Goal: Task Accomplishment & Management: Use online tool/utility

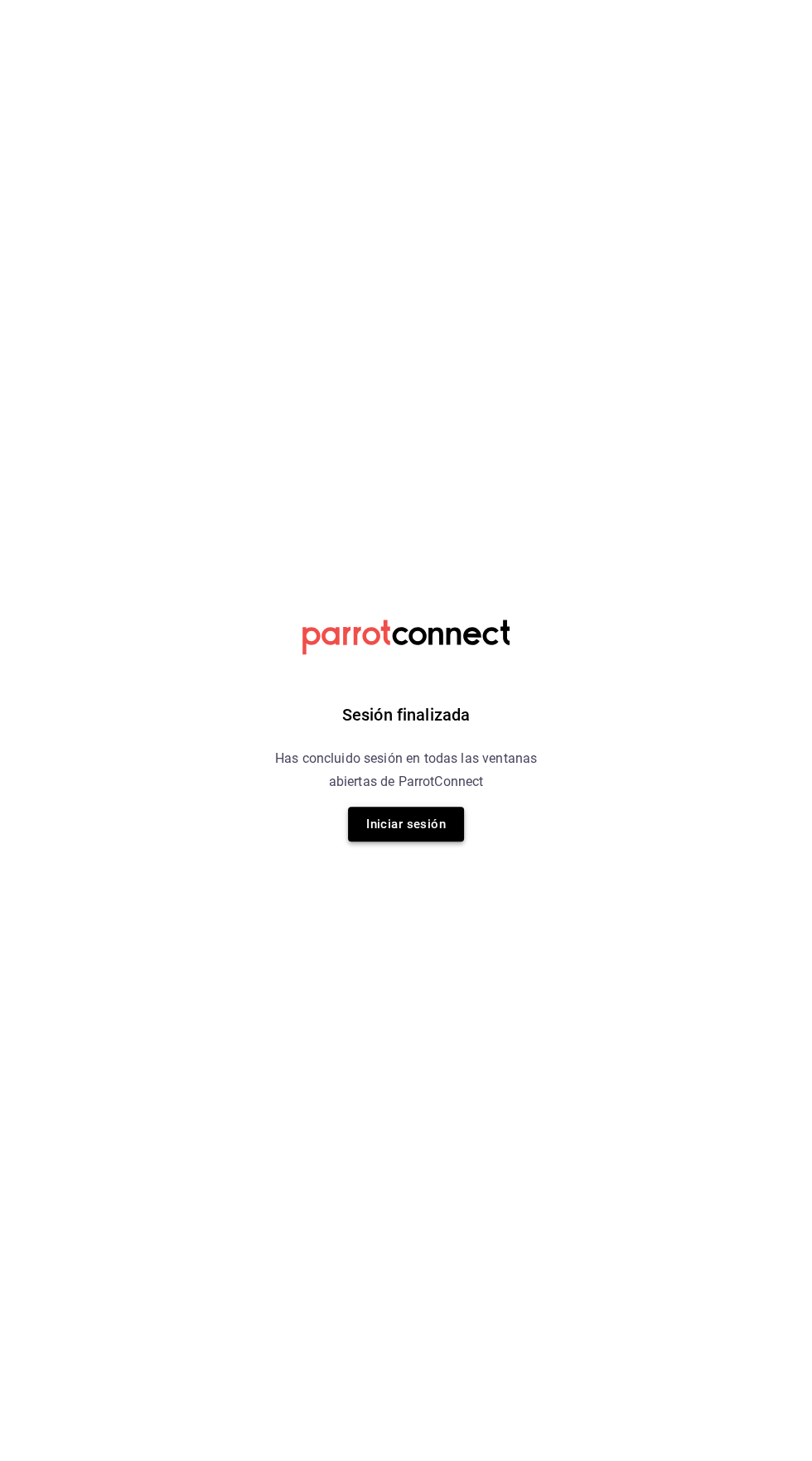
click at [433, 815] on button "Iniciar sesión" at bounding box center [405, 824] width 116 height 35
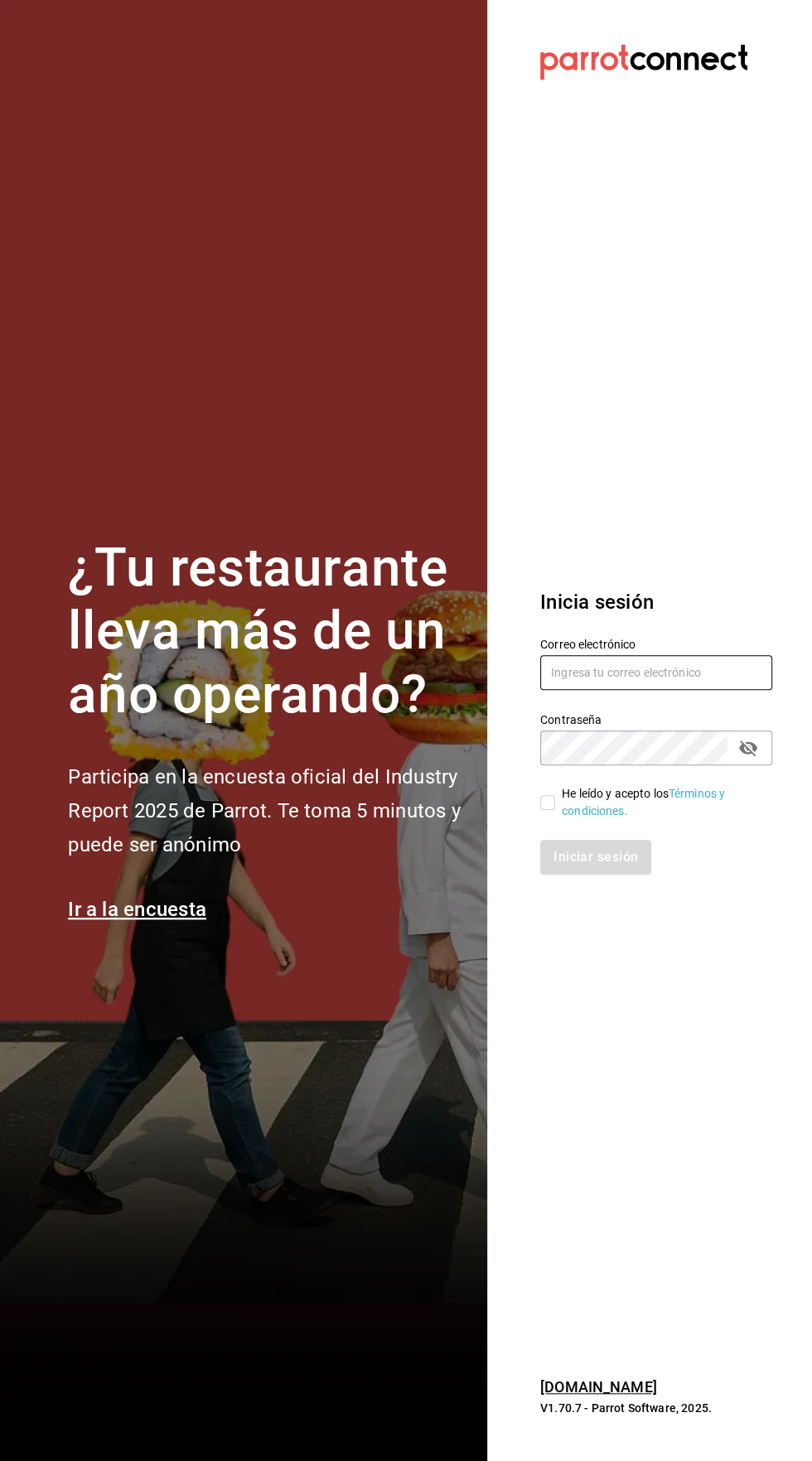
type input "[EMAIL_ADDRESS][DOMAIN_NAME]"
click at [687, 690] on input "[EMAIL_ADDRESS][DOMAIN_NAME]" at bounding box center [656, 672] width 232 height 35
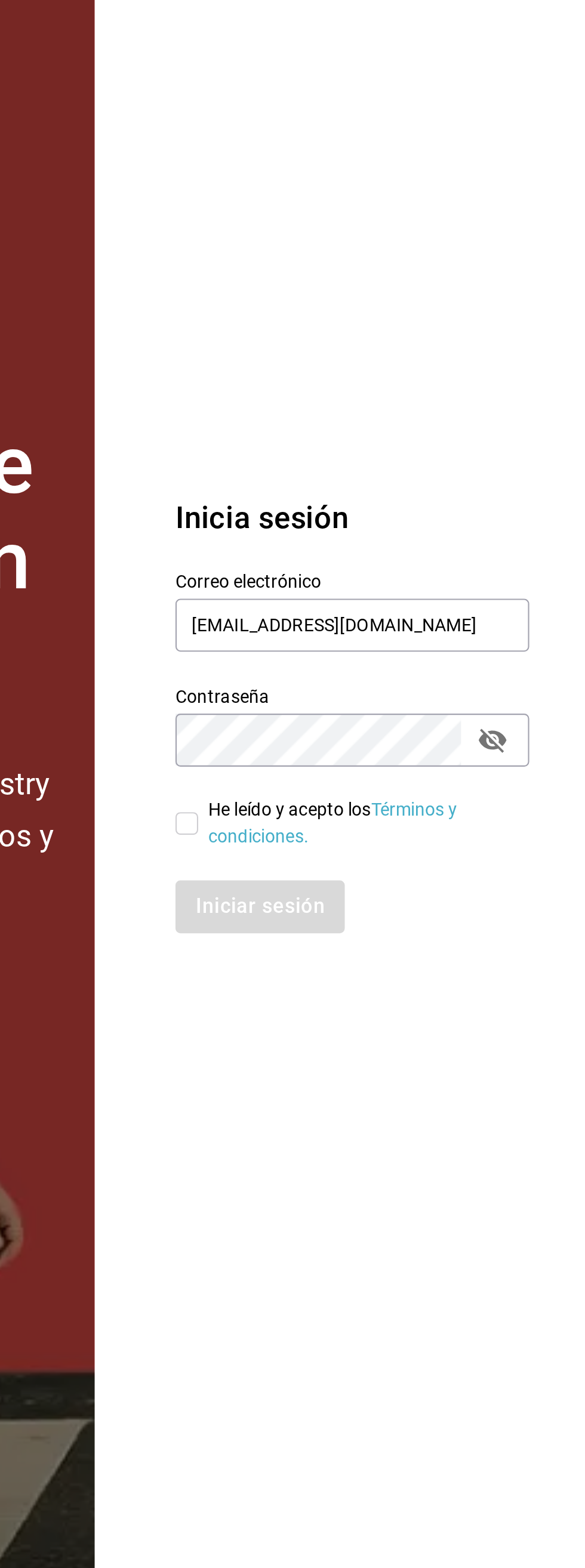
click at [396, 651] on section "Datos incorrectos. Verifica que tu Correo o Contraseña estén bien escritos. Ini…" at bounding box center [467, 784] width 234 height 1568
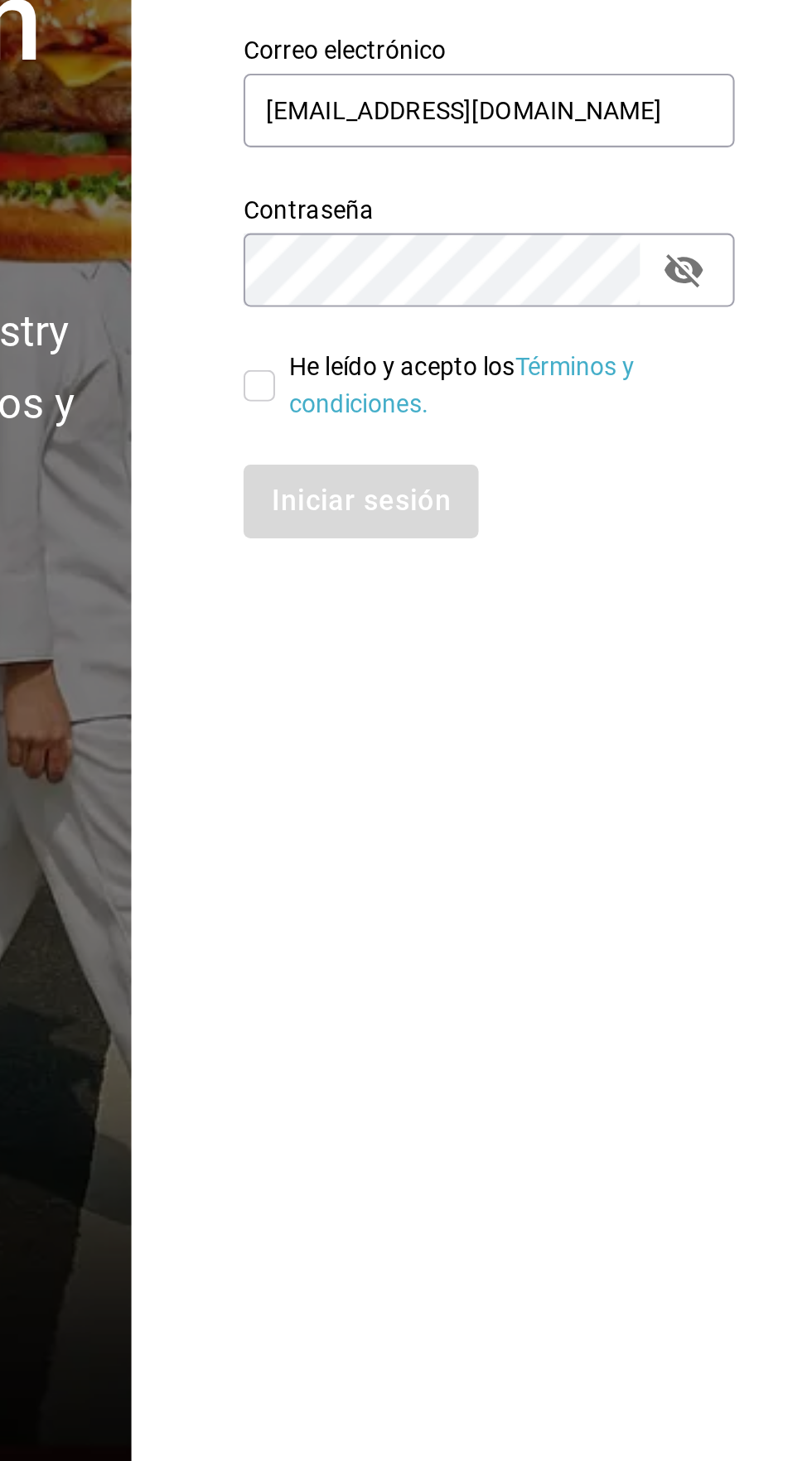
click at [553, 1258] on section "Datos incorrectos. Verifica que tu Correo o Contraseña estén bien escritos. Ini…" at bounding box center [649, 730] width 324 height 1461
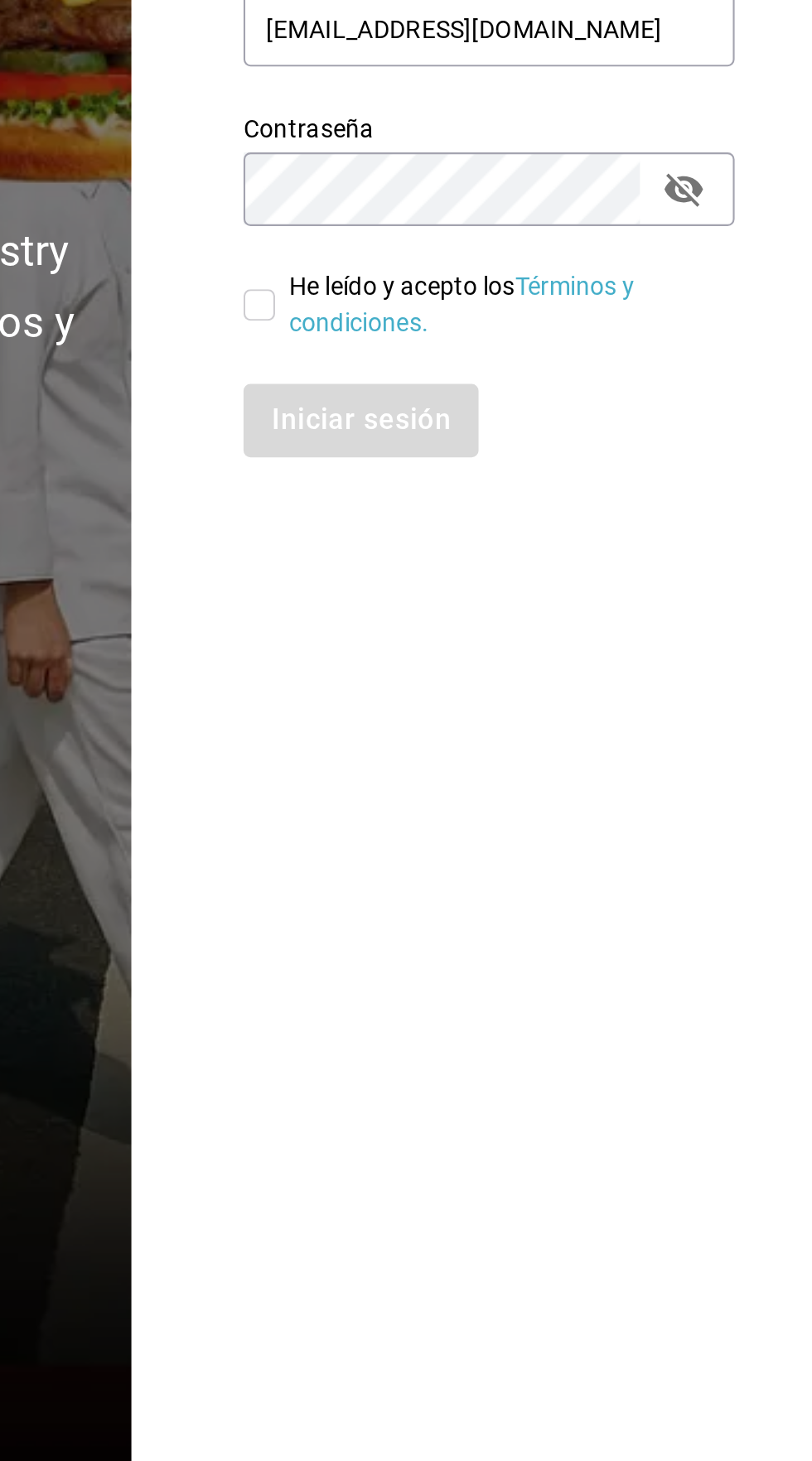
click at [751, 758] on icon "passwordField" at bounding box center [747, 748] width 20 height 20
click at [544, 810] on input "He leído y acepto los Términos y condiciones." at bounding box center [547, 802] width 15 height 15
checkbox input "true"
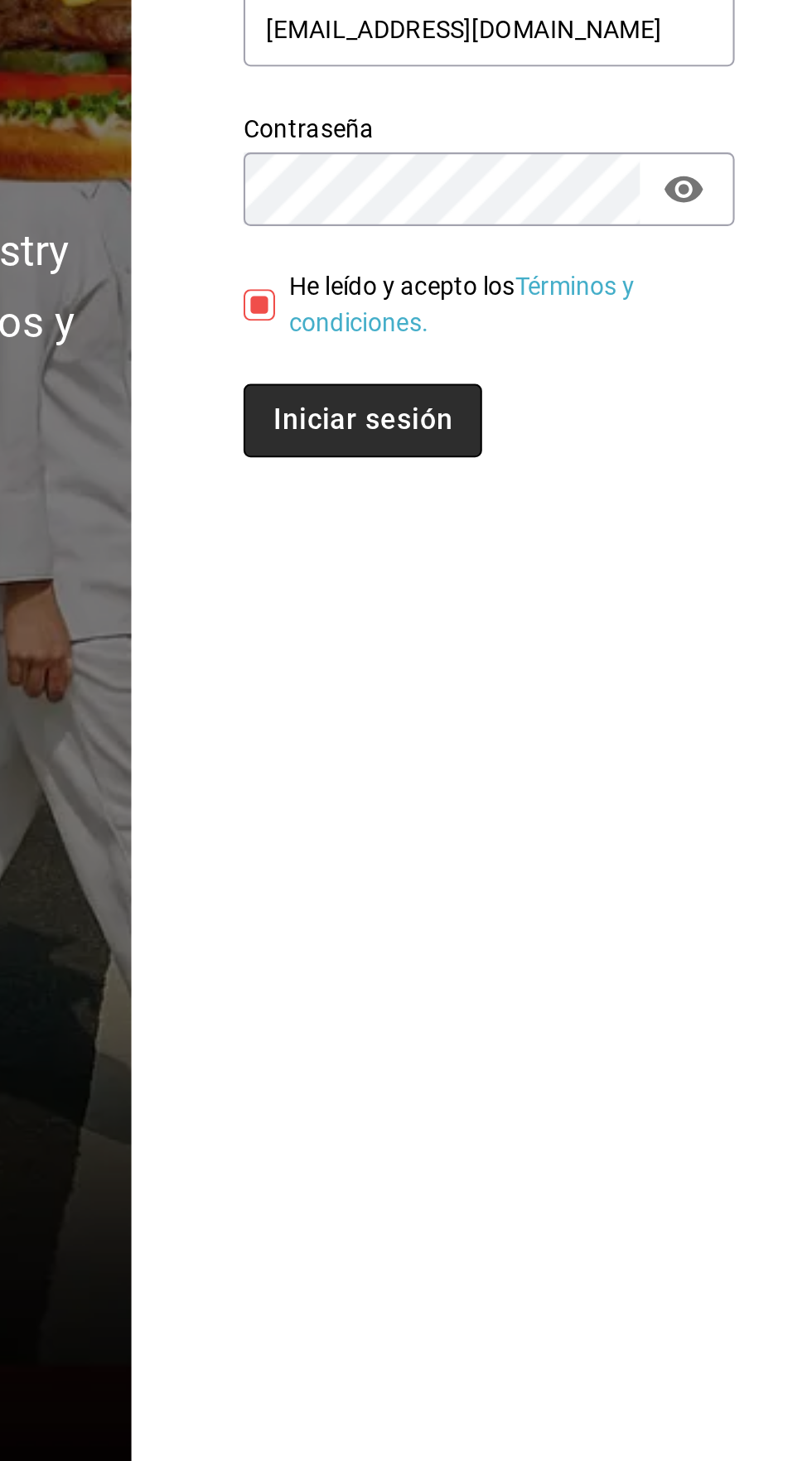
click at [589, 875] on button "Iniciar sesión" at bounding box center [596, 857] width 112 height 35
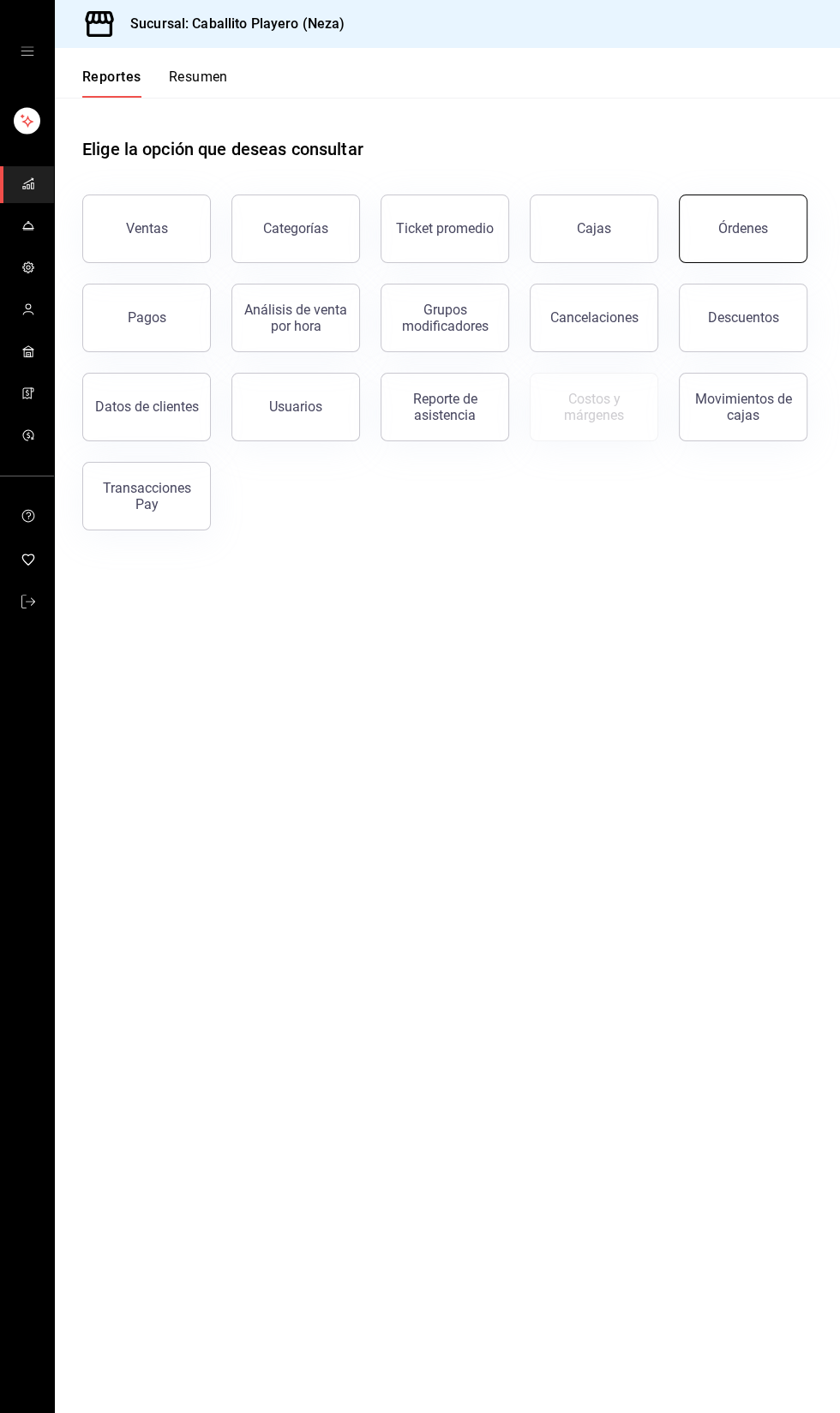
click at [747, 239] on button "Órdenes" at bounding box center [742, 229] width 128 height 69
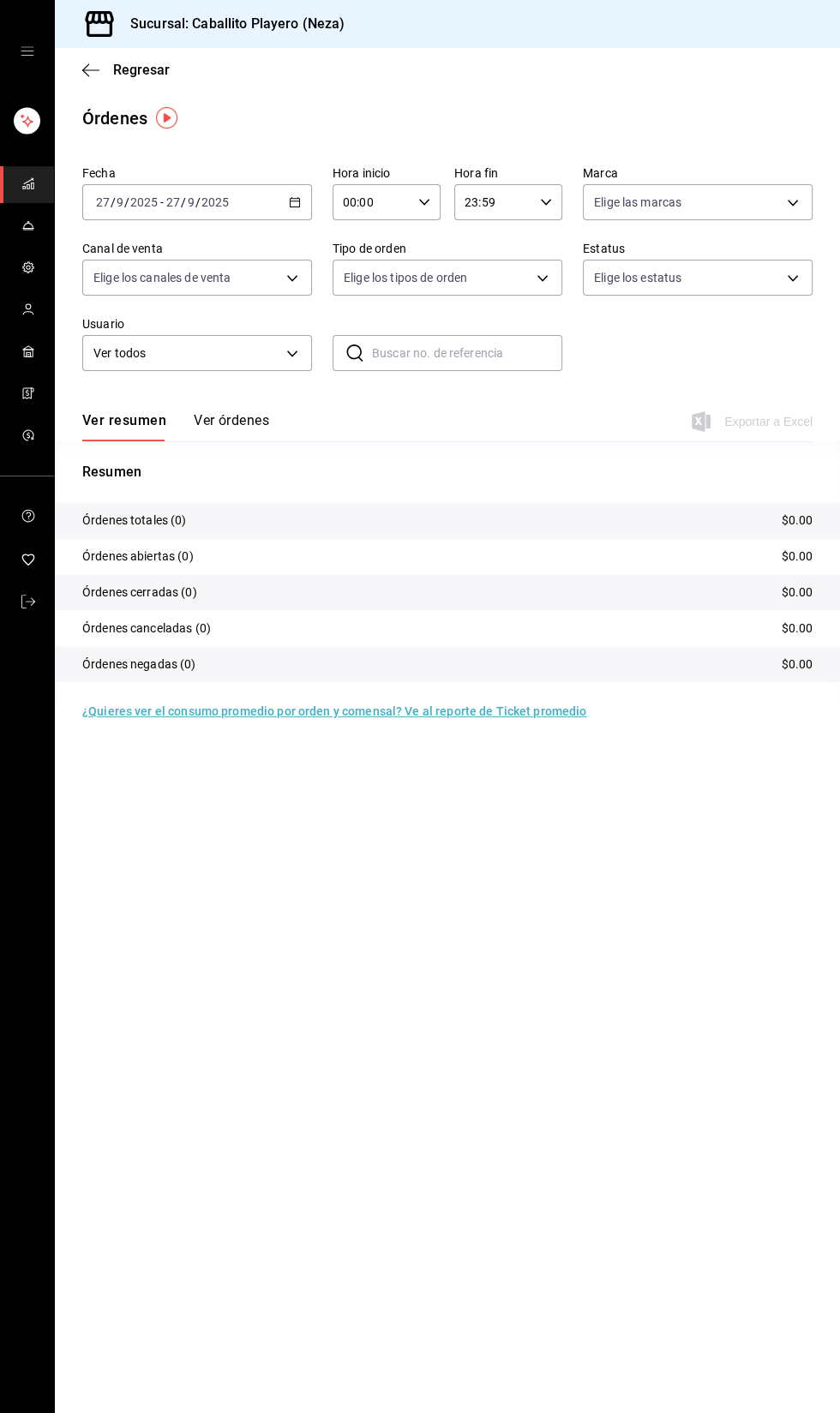
click at [223, 418] on button "Ver órdenes" at bounding box center [230, 426] width 75 height 29
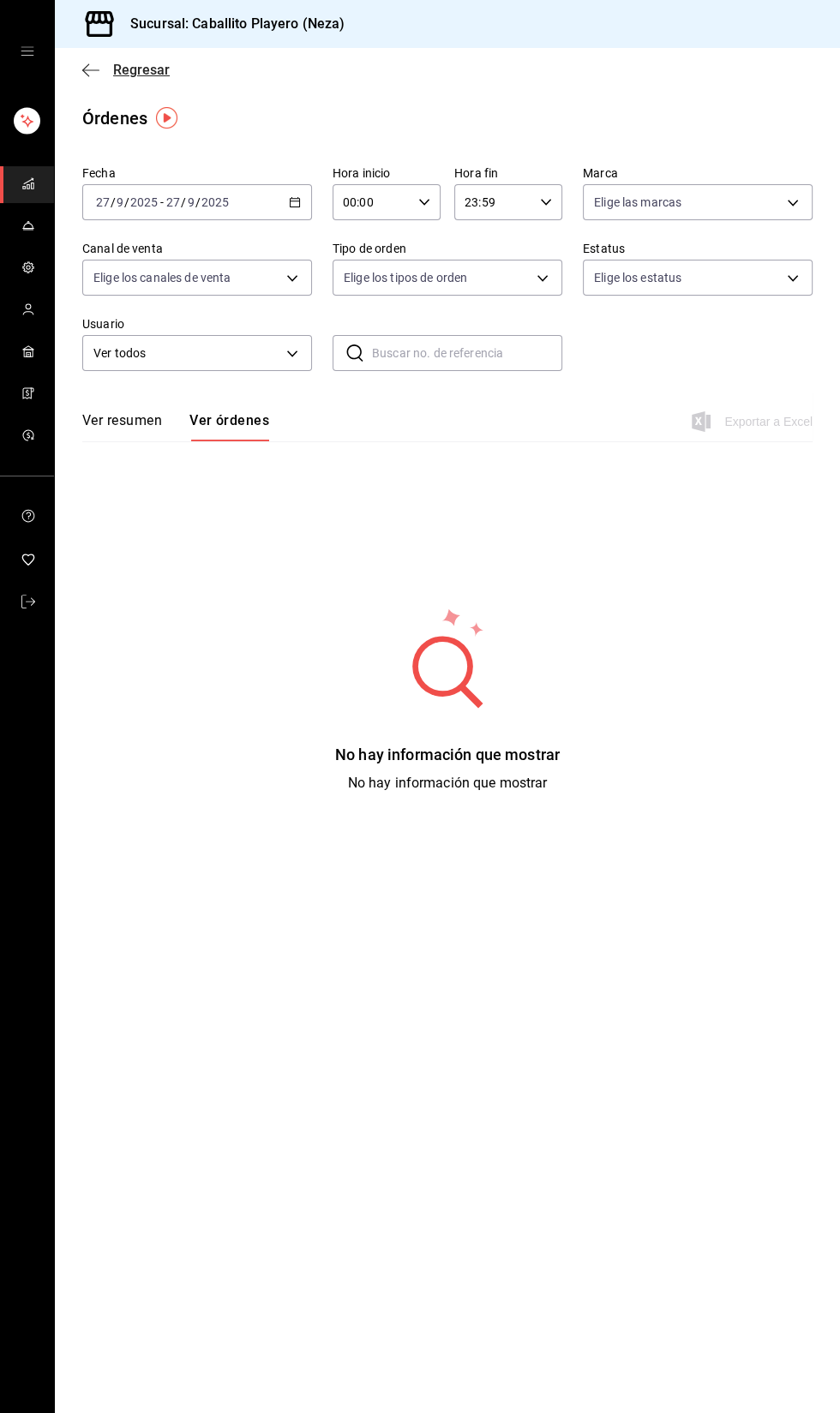
click at [128, 70] on span "Regresar" at bounding box center [141, 70] width 57 height 17
